Goal: Task Accomplishment & Management: Manage account settings

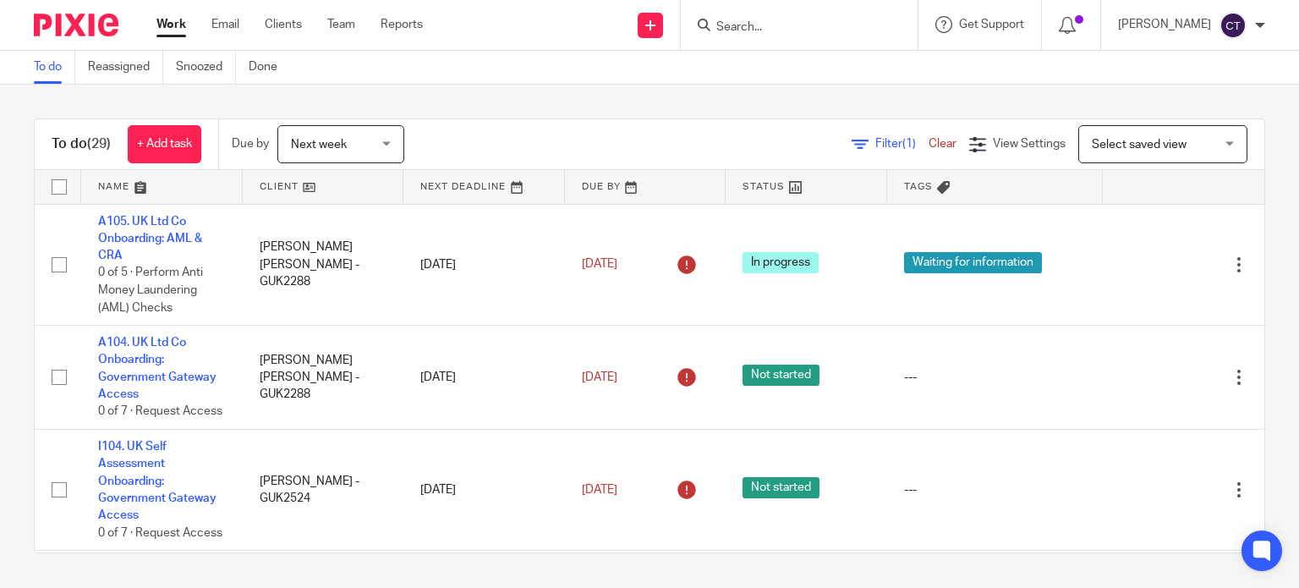
paste input "[PERSON_NAME]"
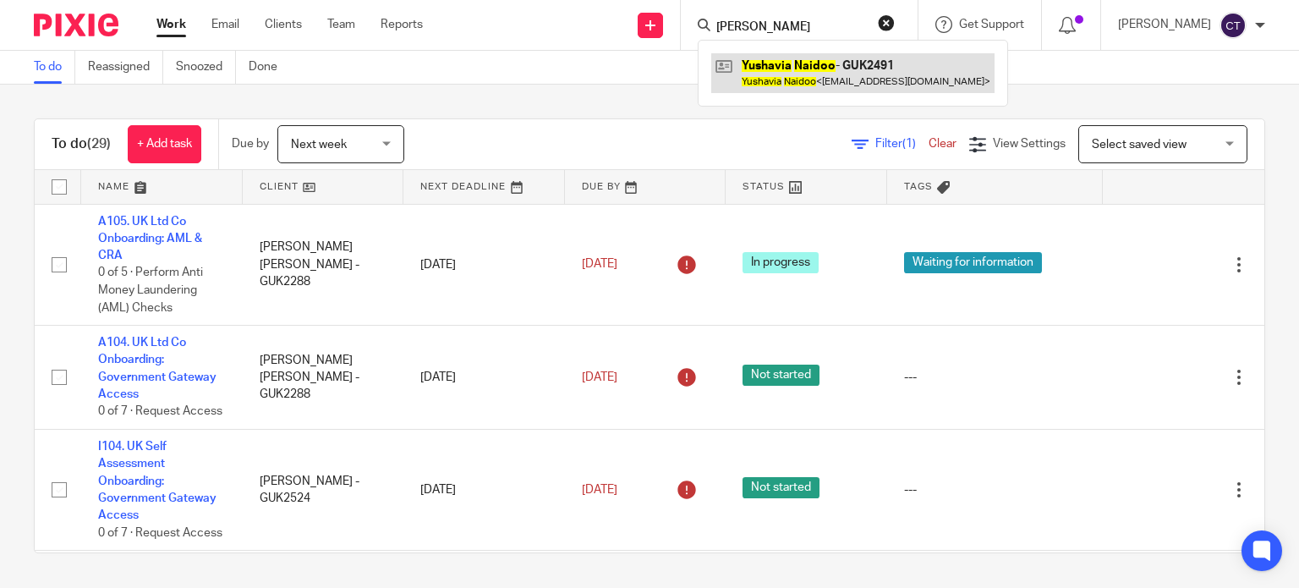
type input "Yushavia Naidoo"
click at [805, 83] on link at bounding box center [852, 72] width 283 height 39
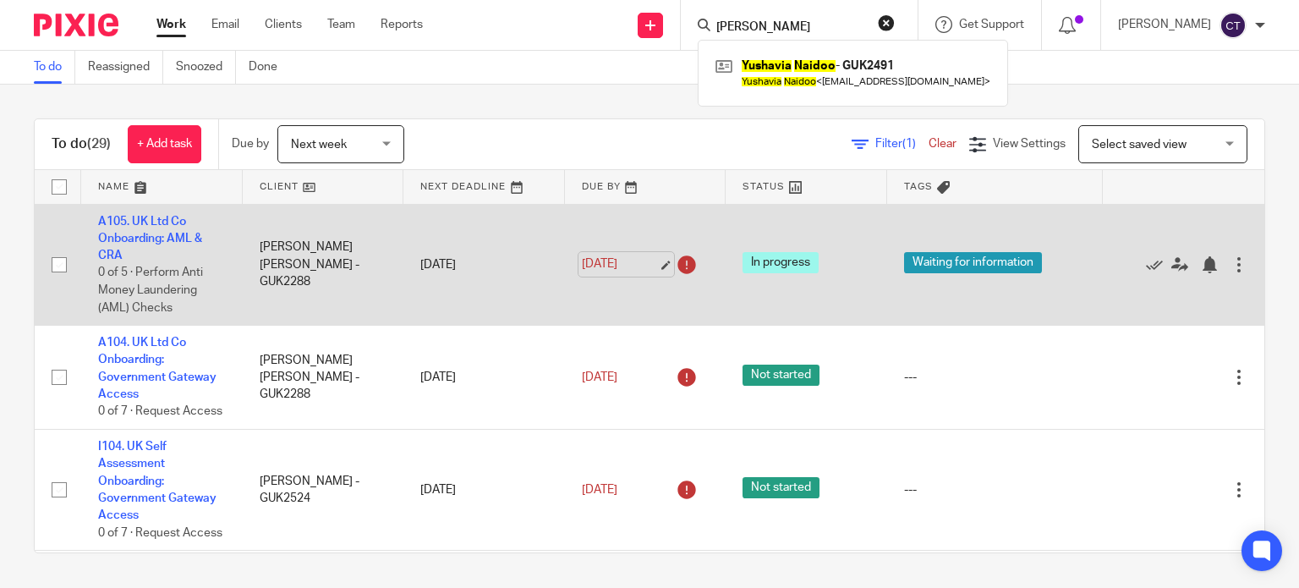
click at [603, 260] on link "[DATE]" at bounding box center [620, 264] width 76 height 18
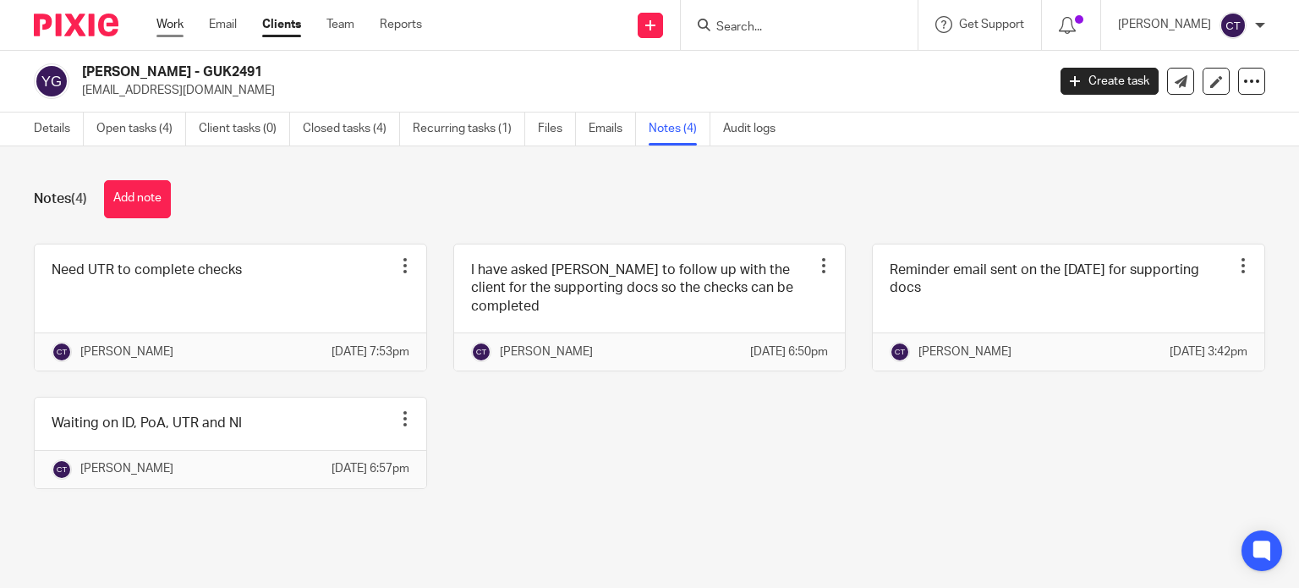
click at [183, 28] on link "Work" at bounding box center [169, 24] width 27 height 17
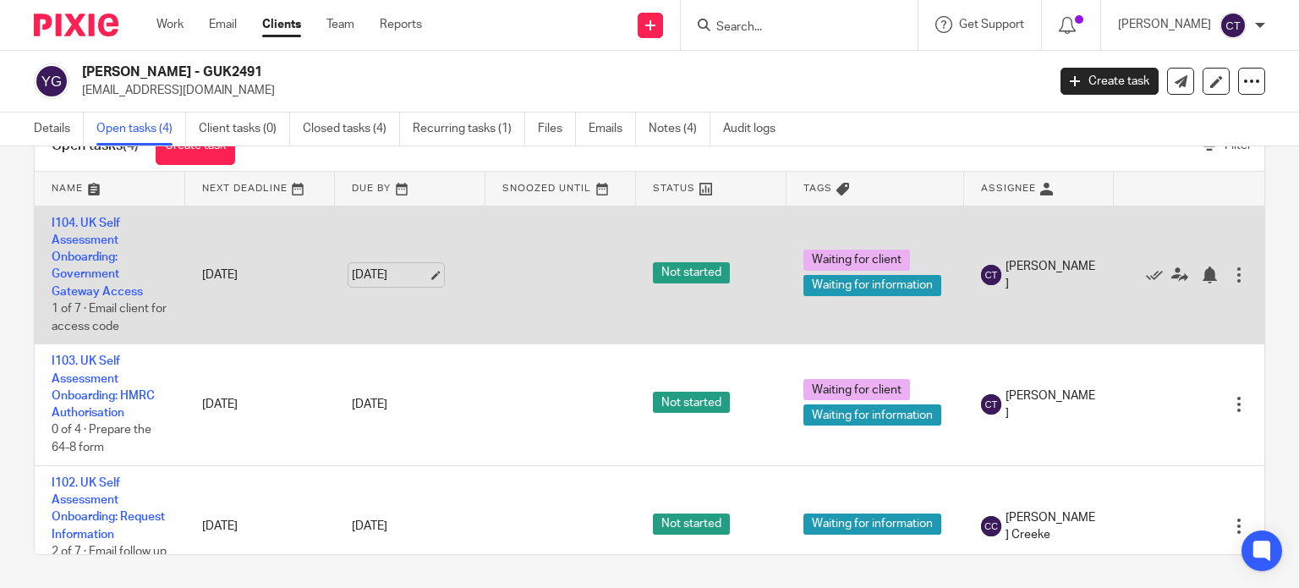
click at [413, 276] on link "[DATE]" at bounding box center [390, 275] width 76 height 18
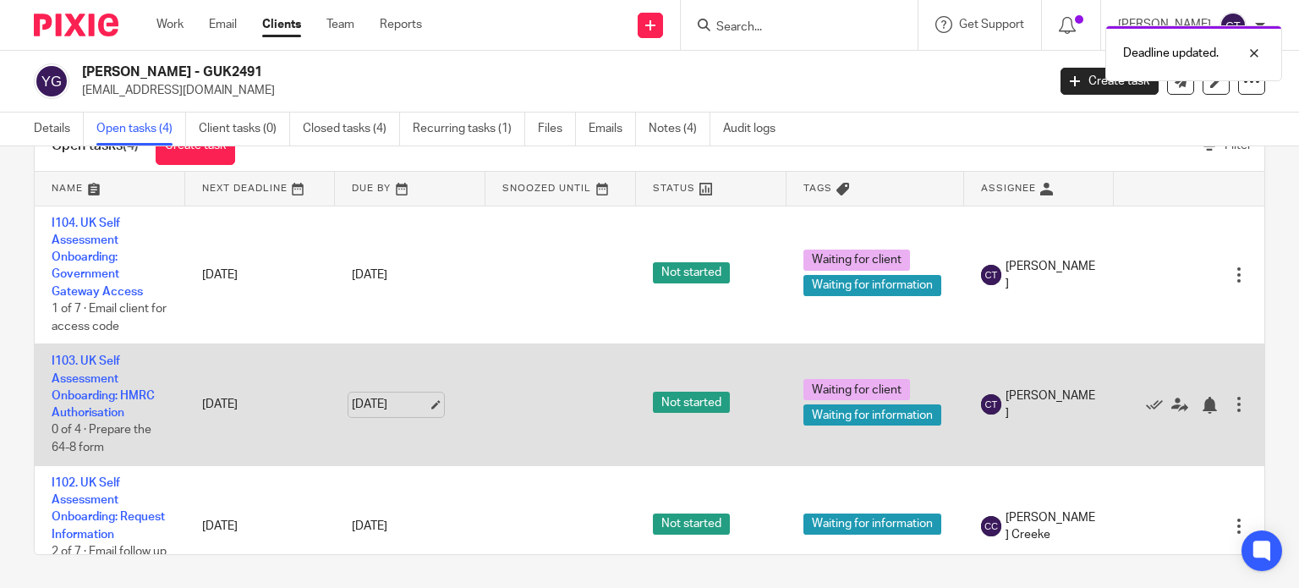
click at [395, 408] on link "22 Oct 2025" at bounding box center [390, 405] width 76 height 18
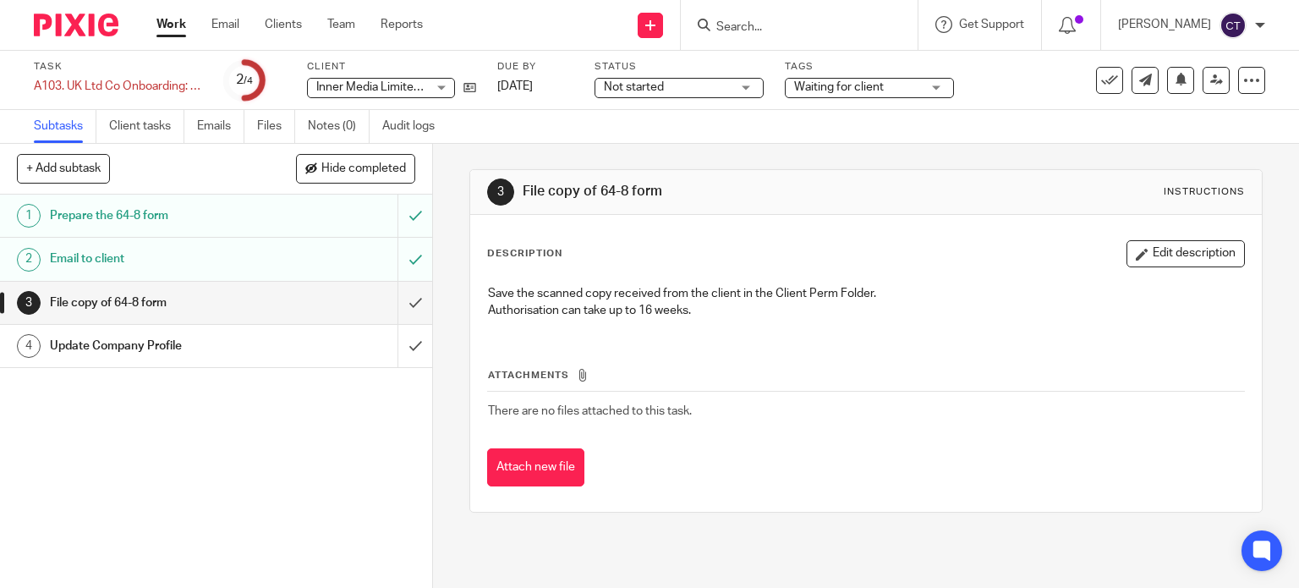
drag, startPoint x: 698, startPoint y: 88, endPoint x: 698, endPoint y: 108, distance: 20.3
click at [698, 88] on span "Not started" at bounding box center [667, 88] width 127 height 18
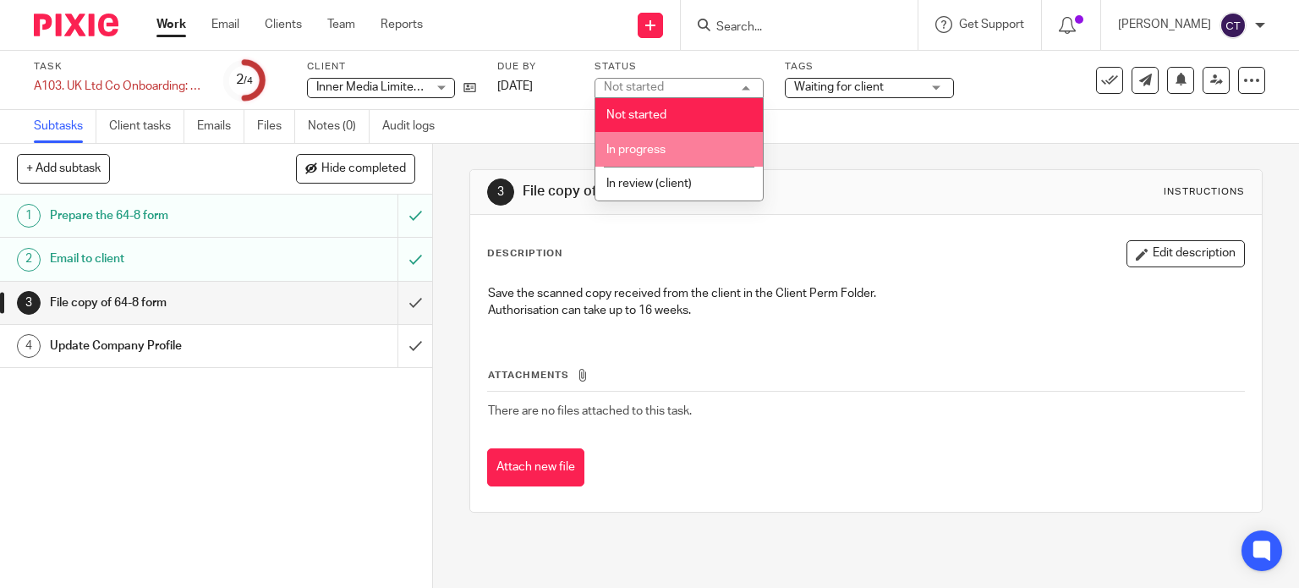
click at [698, 155] on li "In progress" at bounding box center [678, 149] width 167 height 35
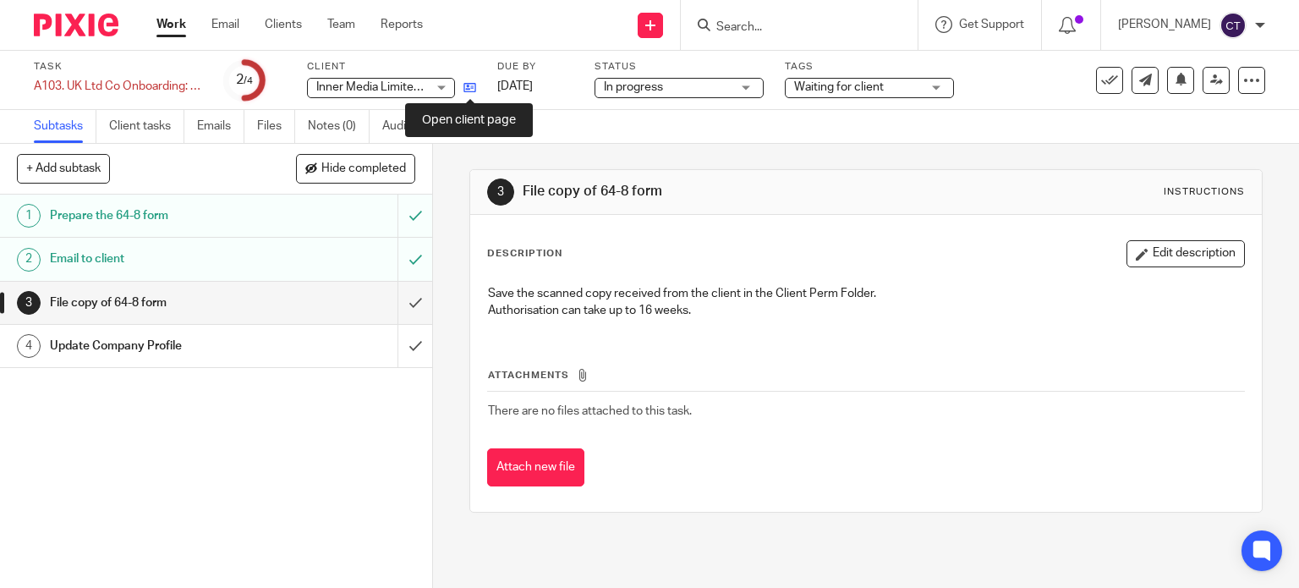
click at [467, 85] on icon at bounding box center [469, 87] width 13 height 13
drag, startPoint x: 542, startPoint y: 85, endPoint x: 558, endPoint y: 108, distance: 28.6
click at [543, 85] on link "9 Oct 2025" at bounding box center [535, 87] width 76 height 18
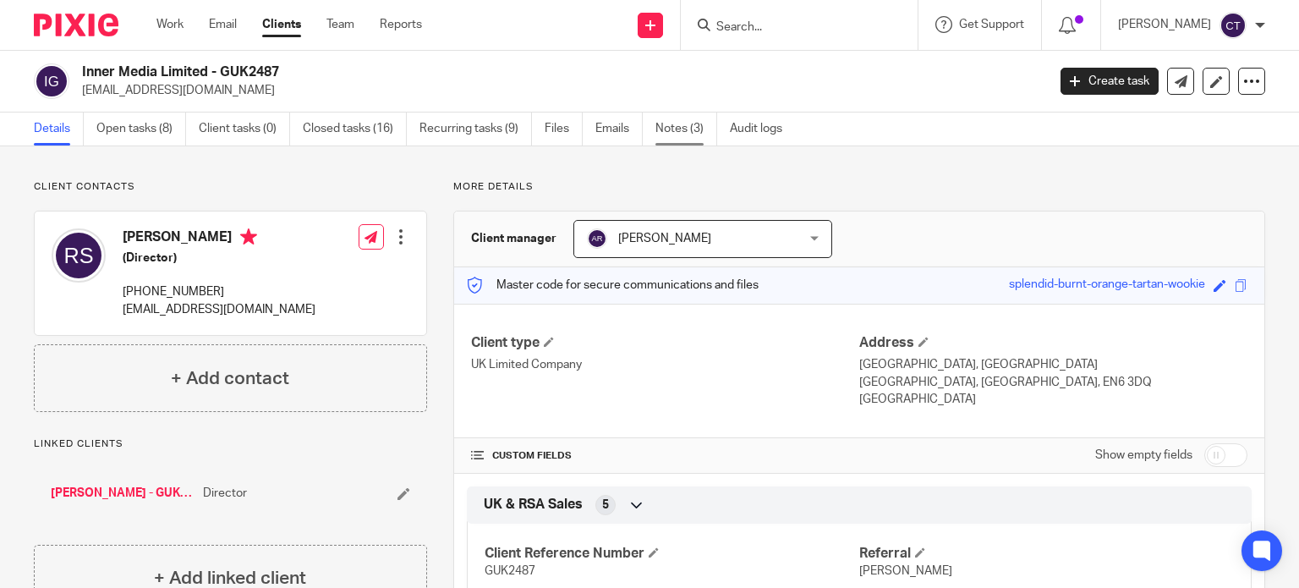
click at [668, 130] on link "Notes (3)" at bounding box center [686, 128] width 62 height 33
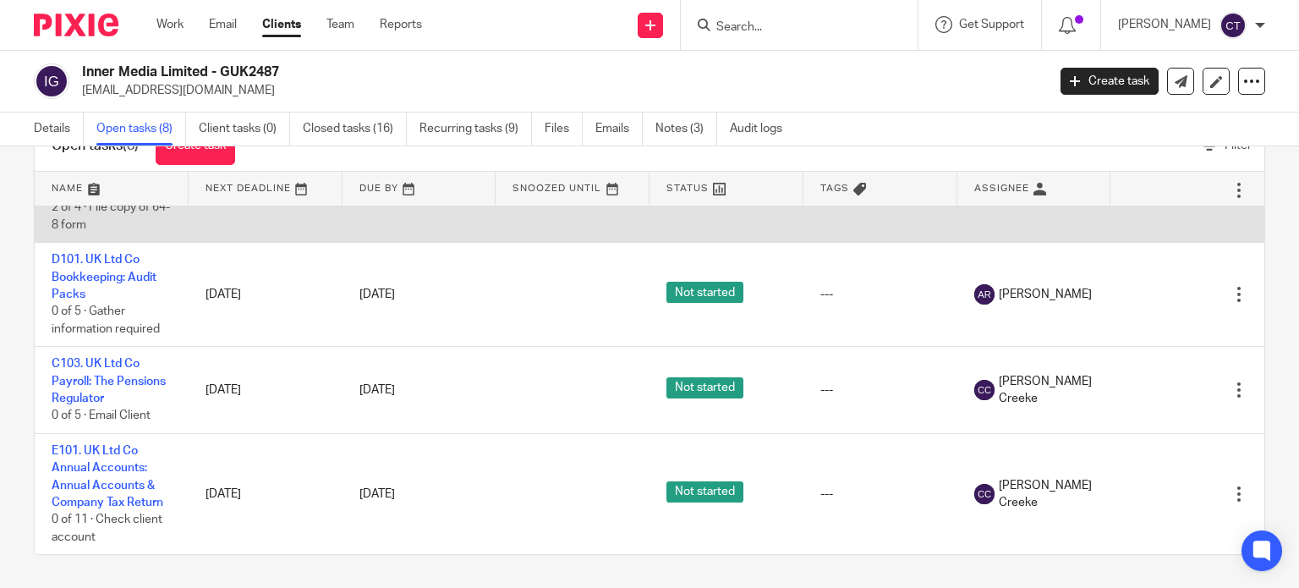
scroll to position [523, 0]
